Goal: Transaction & Acquisition: Purchase product/service

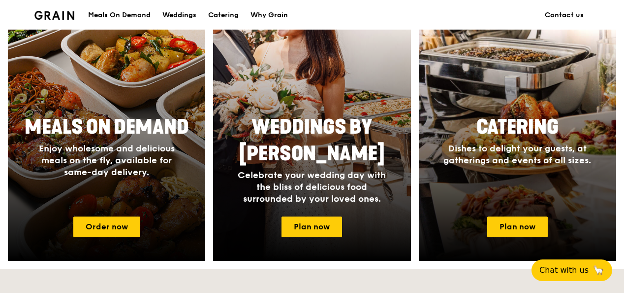
scroll to position [469, 0]
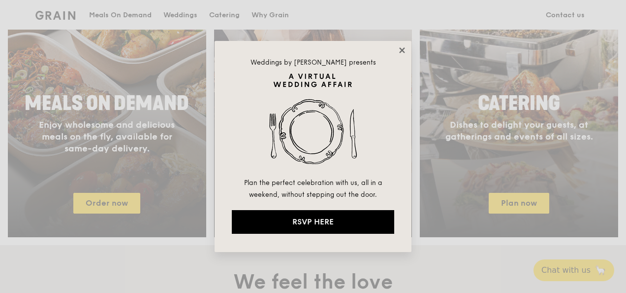
click at [403, 49] on icon at bounding box center [401, 49] width 5 height 5
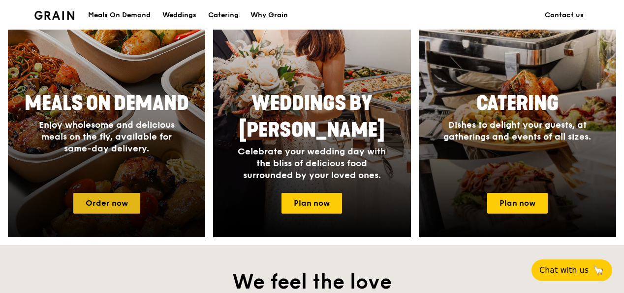
click at [117, 211] on link "Order now" at bounding box center [106, 203] width 67 height 21
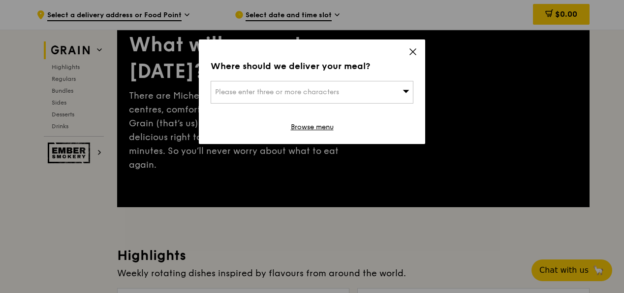
scroll to position [98, 0]
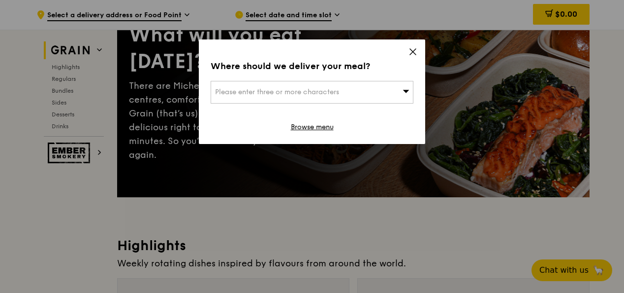
click at [341, 92] on div "Please enter three or more characters" at bounding box center [312, 92] width 203 height 23
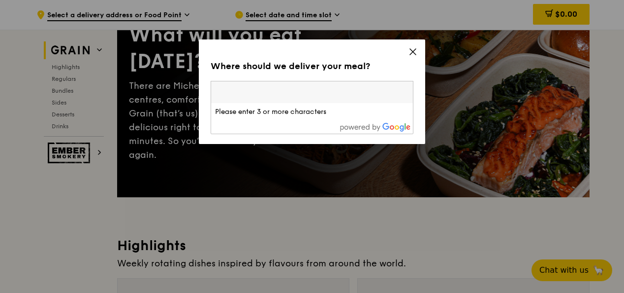
click at [412, 48] on icon at bounding box center [413, 51] width 9 height 9
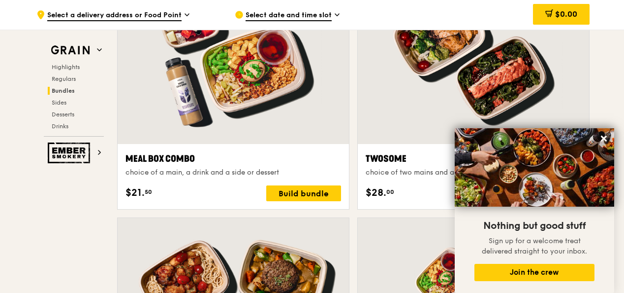
scroll to position [1577, 0]
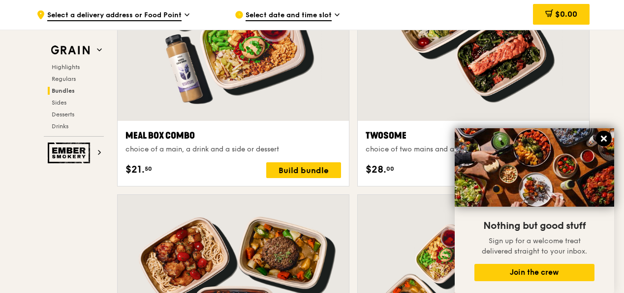
click at [602, 136] on icon at bounding box center [604, 138] width 6 height 6
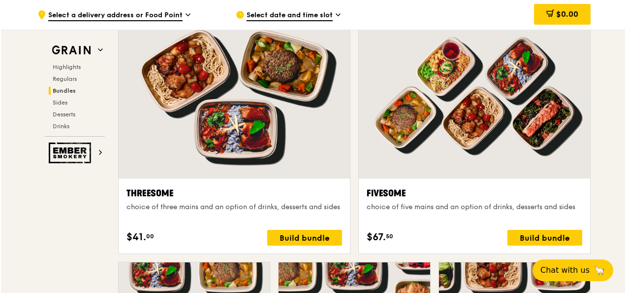
scroll to position [1824, 0]
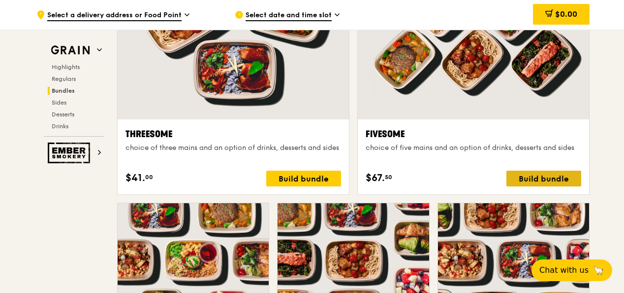
click at [551, 186] on div "Build bundle" at bounding box center [544, 178] width 75 height 16
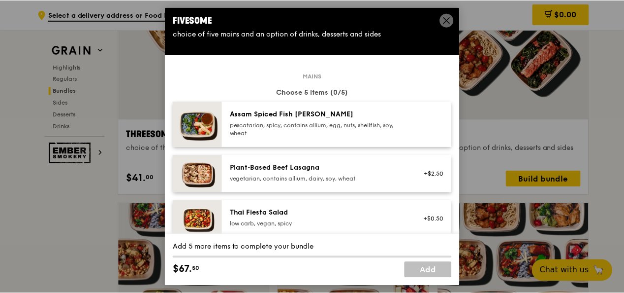
scroll to position [0, 0]
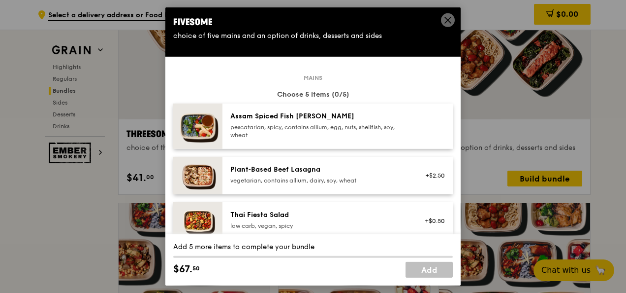
click at [446, 16] on icon at bounding box center [448, 20] width 9 height 9
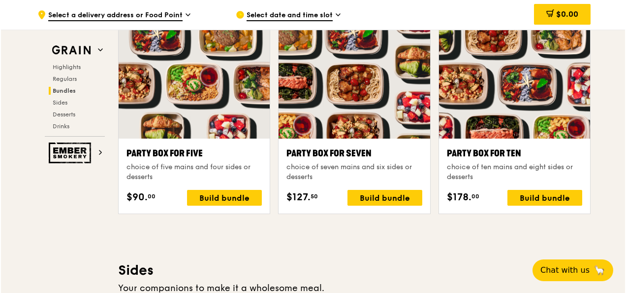
scroll to position [1972, 0]
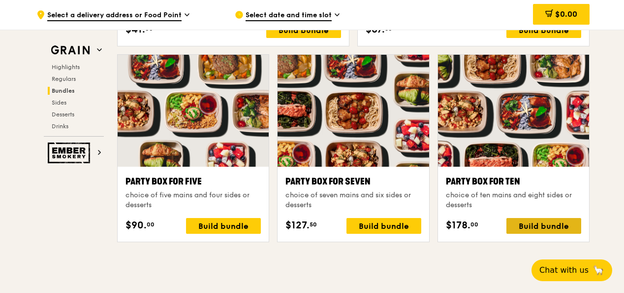
click at [524, 231] on div "Build bundle" at bounding box center [544, 226] width 75 height 16
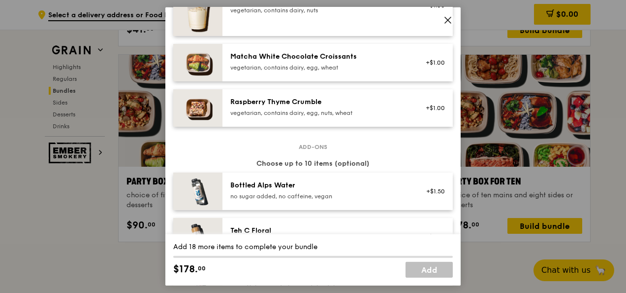
scroll to position [837, 0]
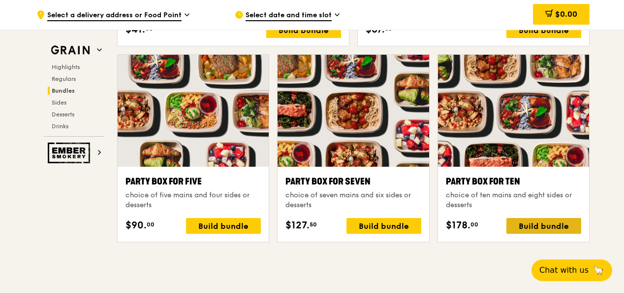
click at [542, 233] on div "Build bundle" at bounding box center [544, 226] width 75 height 16
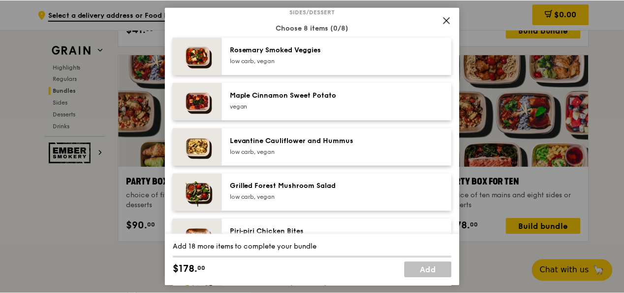
scroll to position [542, 0]
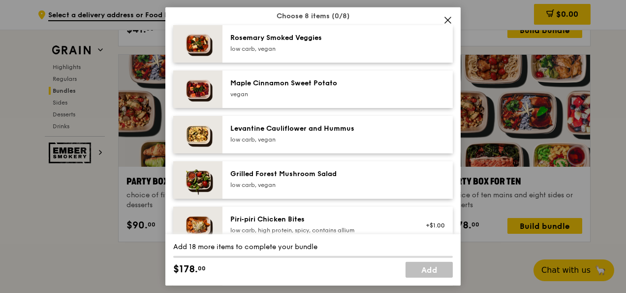
click at [446, 18] on icon at bounding box center [448, 20] width 9 height 9
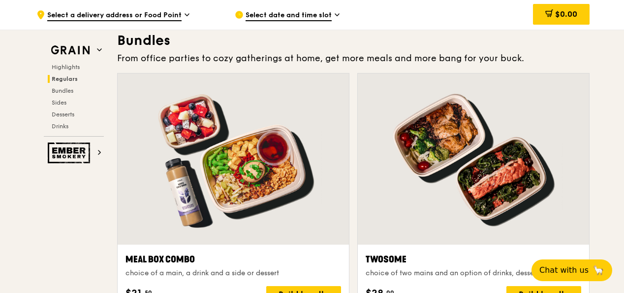
scroll to position [1380, 0]
